Goal: Find specific page/section: Find specific page/section

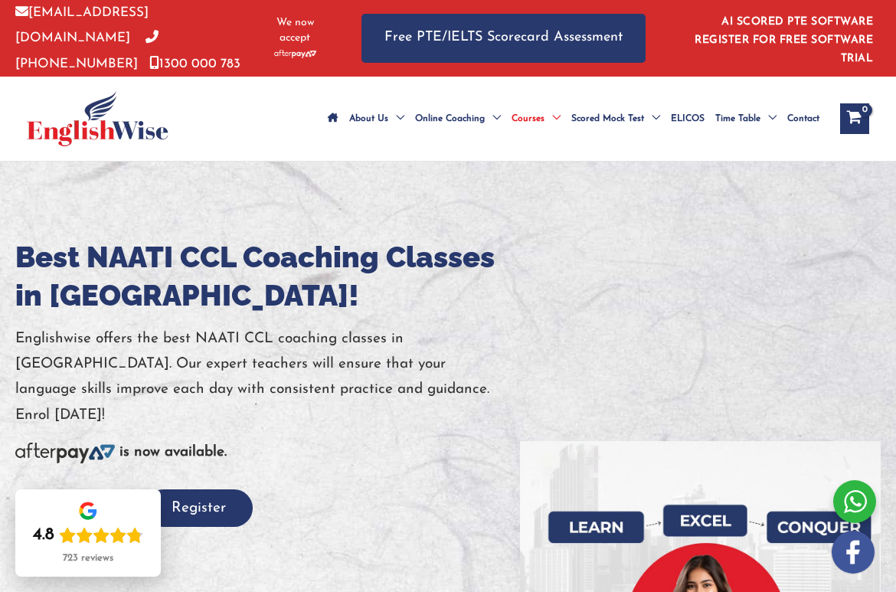
click at [401, 440] on div "is now available." at bounding box center [267, 452] width 505 height 25
click at [744, 158] on link "NAATI" at bounding box center [802, 164] width 184 height 13
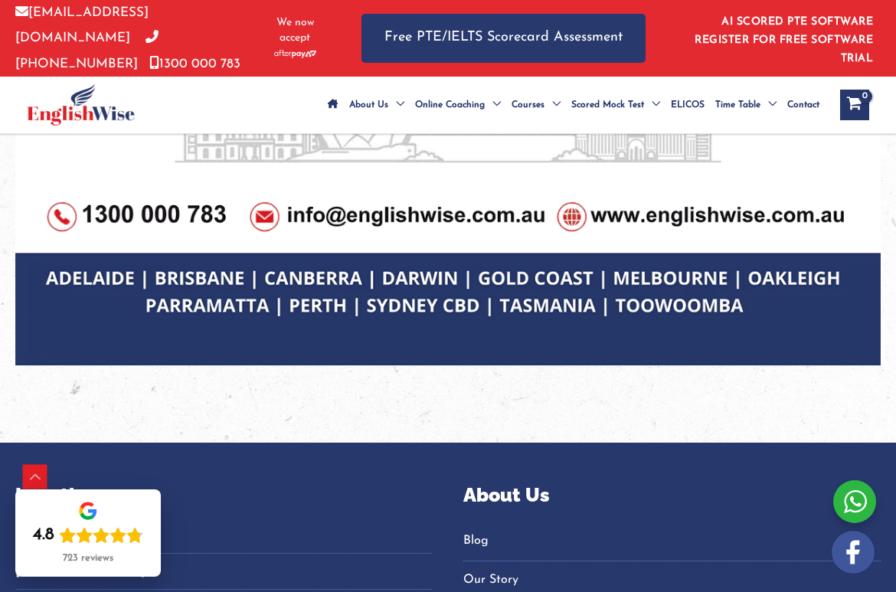
scroll to position [1782, 0]
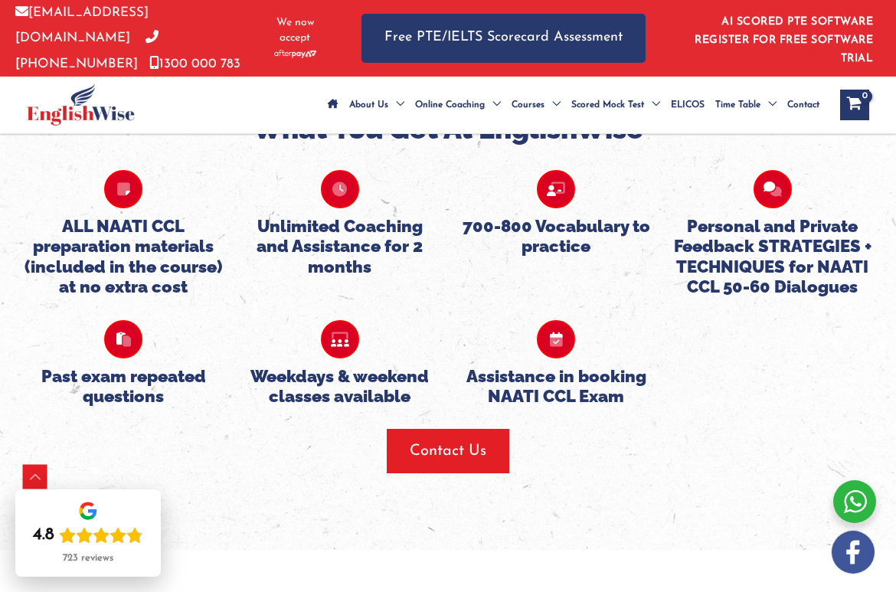
scroll to position [1687, 0]
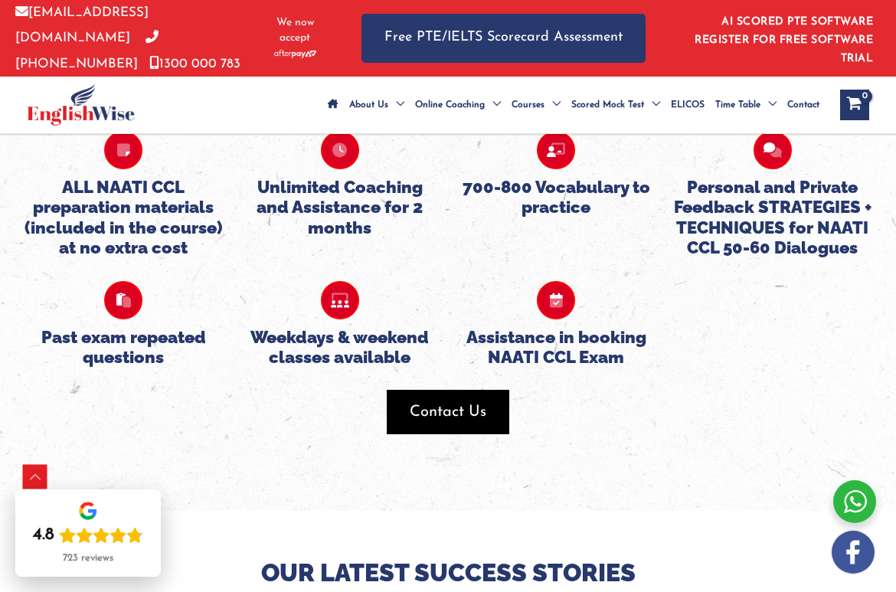
click at [463, 419] on span "button" at bounding box center [448, 412] width 123 height 44
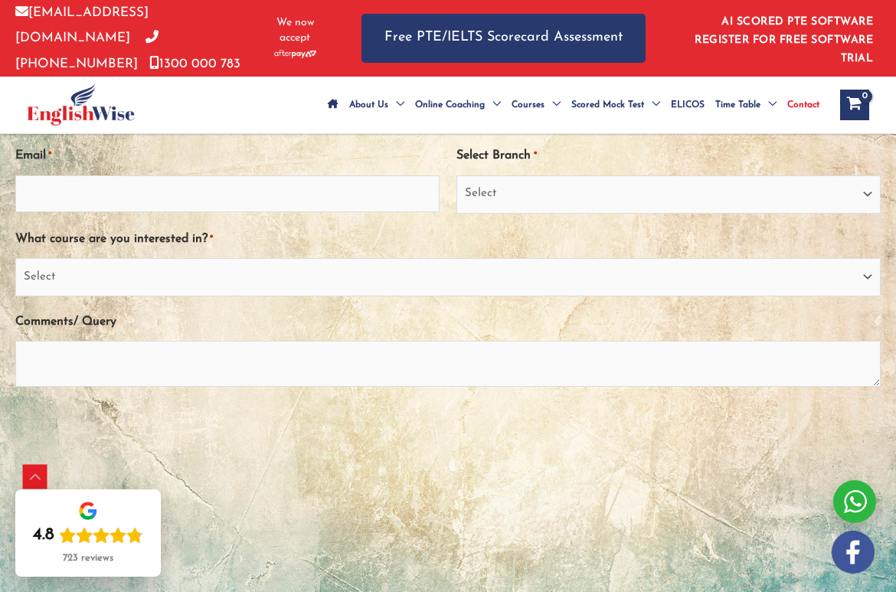
scroll to position [583, 0]
